Goal: Contribute content: Contribute content

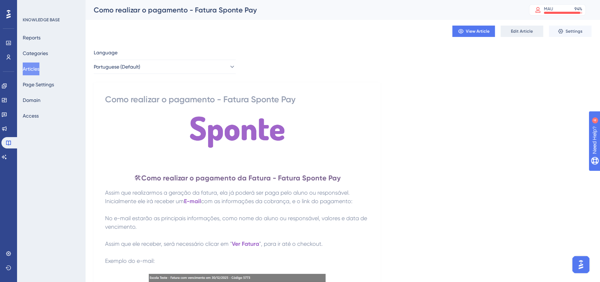
click at [518, 29] on span "Edit Article" at bounding box center [522, 31] width 22 height 6
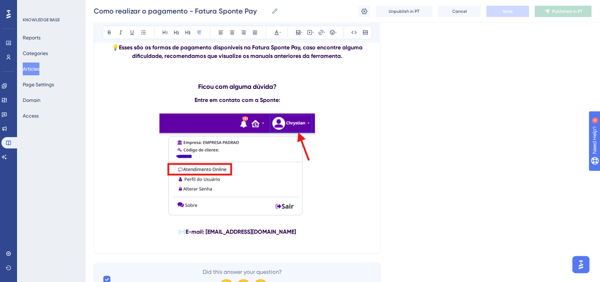
scroll to position [6108, 0]
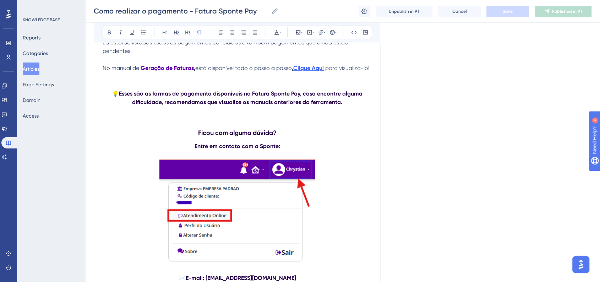
click at [314, 71] on strong "Clique Aqui" at bounding box center [308, 68] width 31 height 7
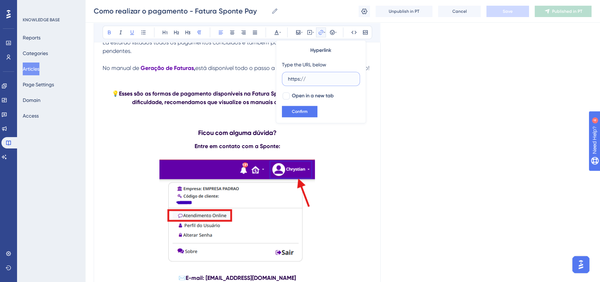
click at [320, 80] on input "https://" at bounding box center [321, 79] width 66 height 8
paste input "[URL][DOMAIN_NAME]"
type input "https://[URL][DOMAIN_NAME]"
click at [283, 94] on div at bounding box center [285, 95] width 7 height 7
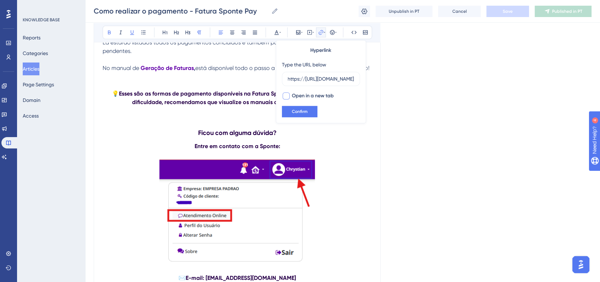
checkbox input "true"
click at [298, 112] on span "Confirm" at bounding box center [300, 112] width 16 height 6
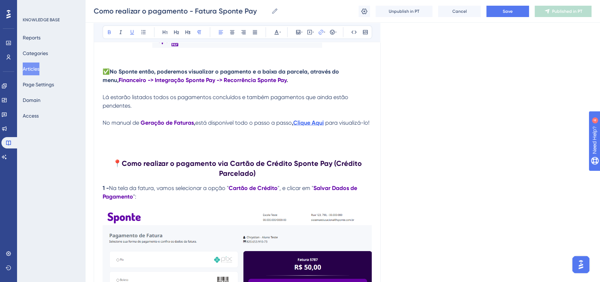
scroll to position [4216, 0]
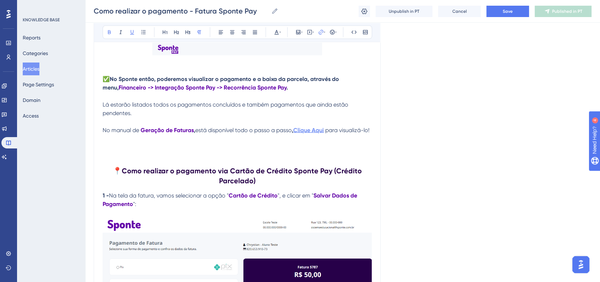
click at [315, 133] on strong "Clique Aqui" at bounding box center [308, 130] width 31 height 7
click at [316, 133] on strong "Clique Aqui" at bounding box center [308, 130] width 31 height 7
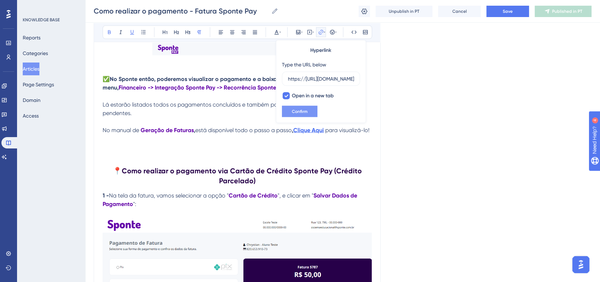
scroll to position [0, 155]
click at [311, 109] on button "Confirm" at bounding box center [299, 111] width 35 height 11
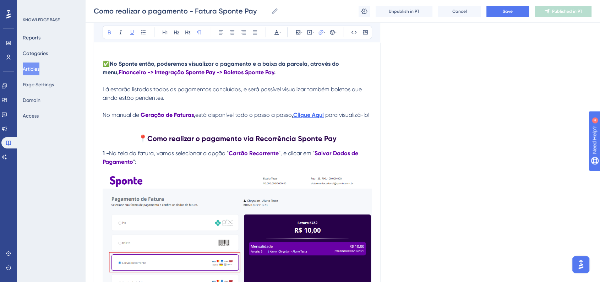
scroll to position [2836, 0]
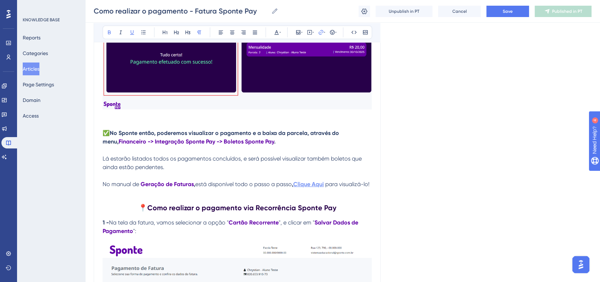
click at [308, 187] on strong "Clique Aqui" at bounding box center [308, 184] width 31 height 7
click at [313, 187] on strong "Clique Aqui" at bounding box center [308, 184] width 31 height 7
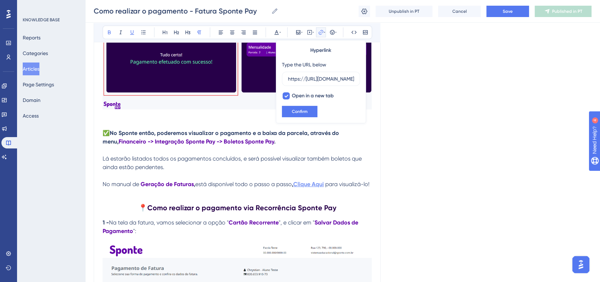
scroll to position [0, 155]
click at [307, 112] on span "Confirm" at bounding box center [300, 112] width 16 height 6
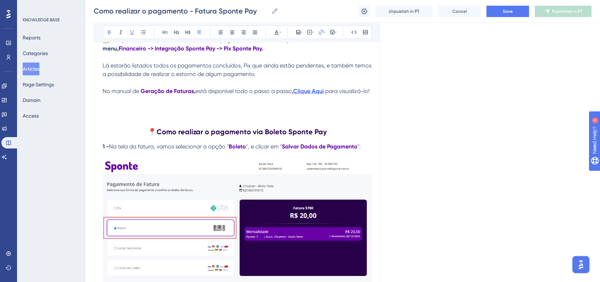
scroll to position [1890, 0]
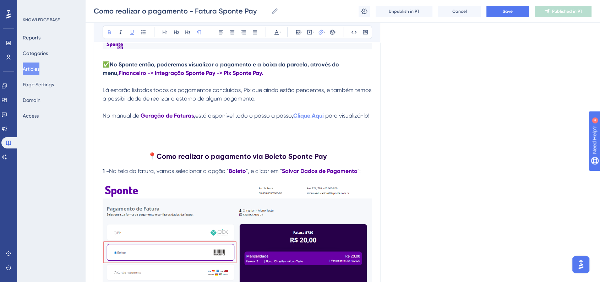
click at [312, 119] on strong "Clique Aqui" at bounding box center [308, 115] width 31 height 7
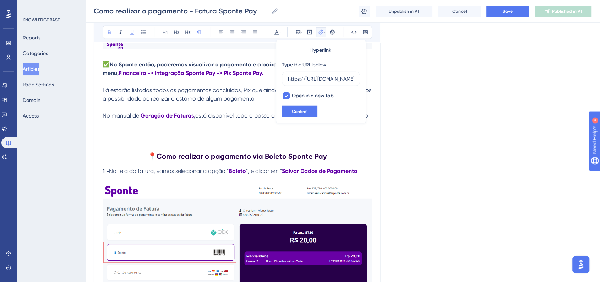
scroll to position [0, 155]
click at [305, 114] on button "Confirm" at bounding box center [299, 111] width 35 height 11
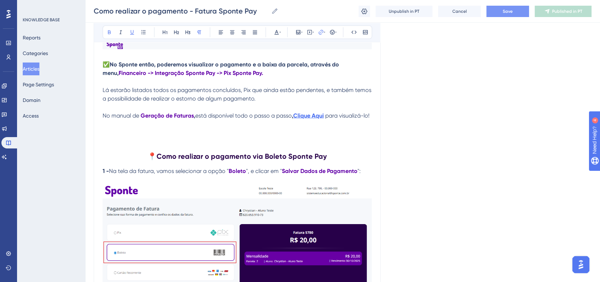
click at [508, 15] on button "Save" at bounding box center [507, 11] width 43 height 11
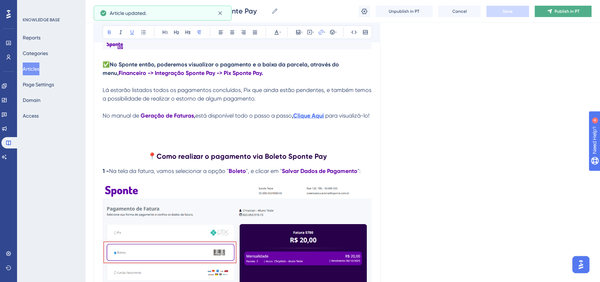
click at [556, 15] on button "Publish in PT" at bounding box center [562, 11] width 57 height 11
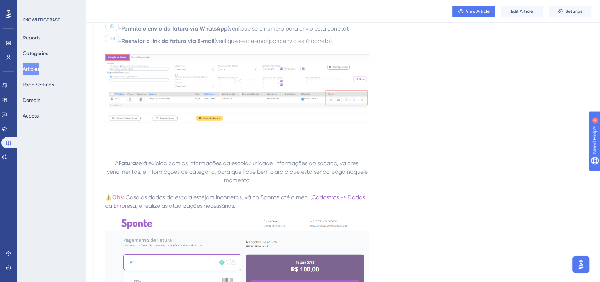
scroll to position [389, 0]
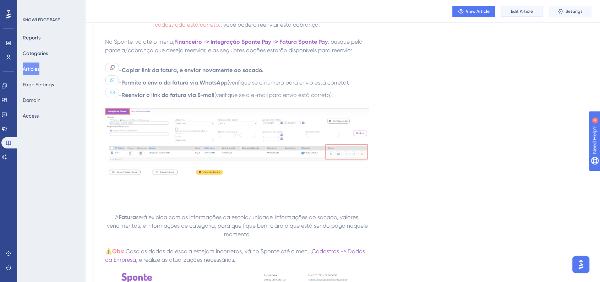
click at [525, 14] on button "Edit Article" at bounding box center [521, 11] width 43 height 11
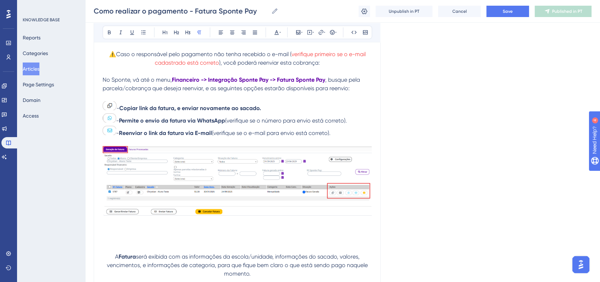
scroll to position [376, 0]
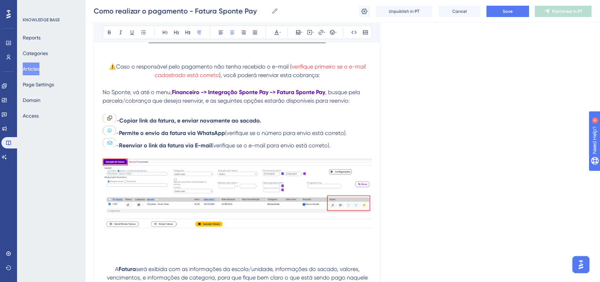
click at [241, 174] on img at bounding box center [237, 193] width 269 height 70
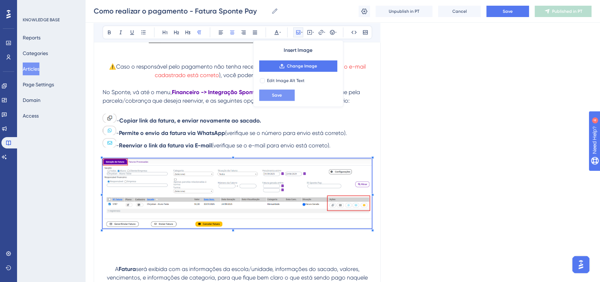
click at [282, 97] on button "Save" at bounding box center [276, 94] width 35 height 11
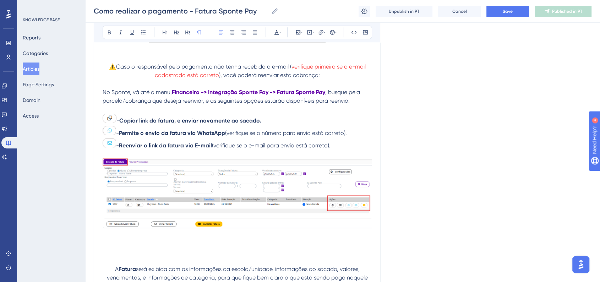
click at [344, 212] on img at bounding box center [237, 193] width 269 height 70
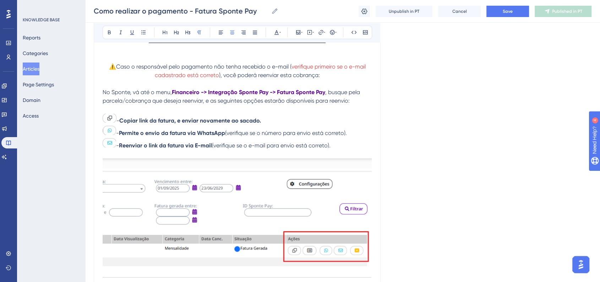
click at [210, 101] on span ", busque pela parcela/cobrança que deseja reenviar, e as seguintes opções estar…" at bounding box center [232, 96] width 259 height 15
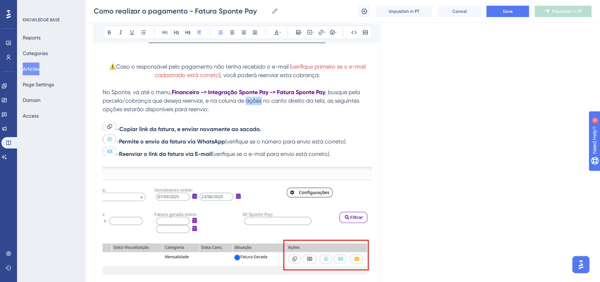
drag, startPoint x: 246, startPoint y: 101, endPoint x: 261, endPoint y: 103, distance: 16.0
click at [261, 103] on span ", busque pela parcela/cobrança que deseja reenviar, e na coluna de ações no can…" at bounding box center [232, 101] width 259 height 24
click at [111, 33] on icon at bounding box center [109, 32] width 6 height 6
click at [494, 17] on button "Save" at bounding box center [507, 11] width 43 height 11
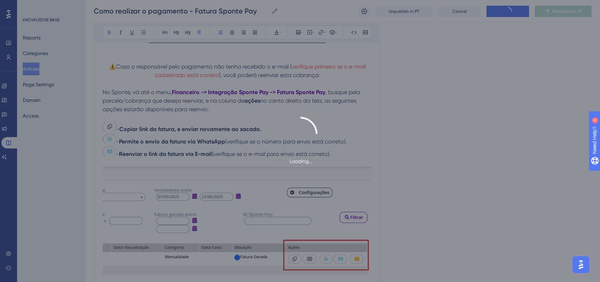
click at [502, 12] on div "Loading..." at bounding box center [300, 141] width 600 height 282
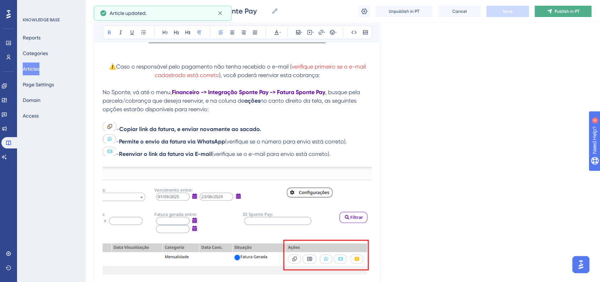
click at [550, 13] on icon at bounding box center [549, 12] width 6 height 6
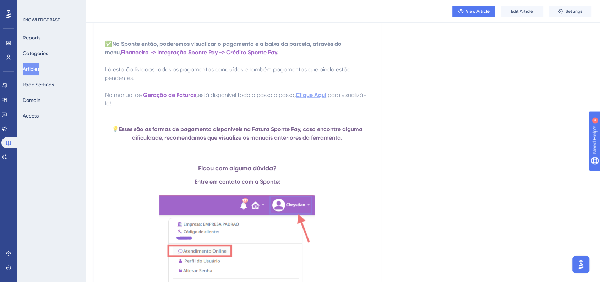
scroll to position [6171, 0]
